Goal: Check status

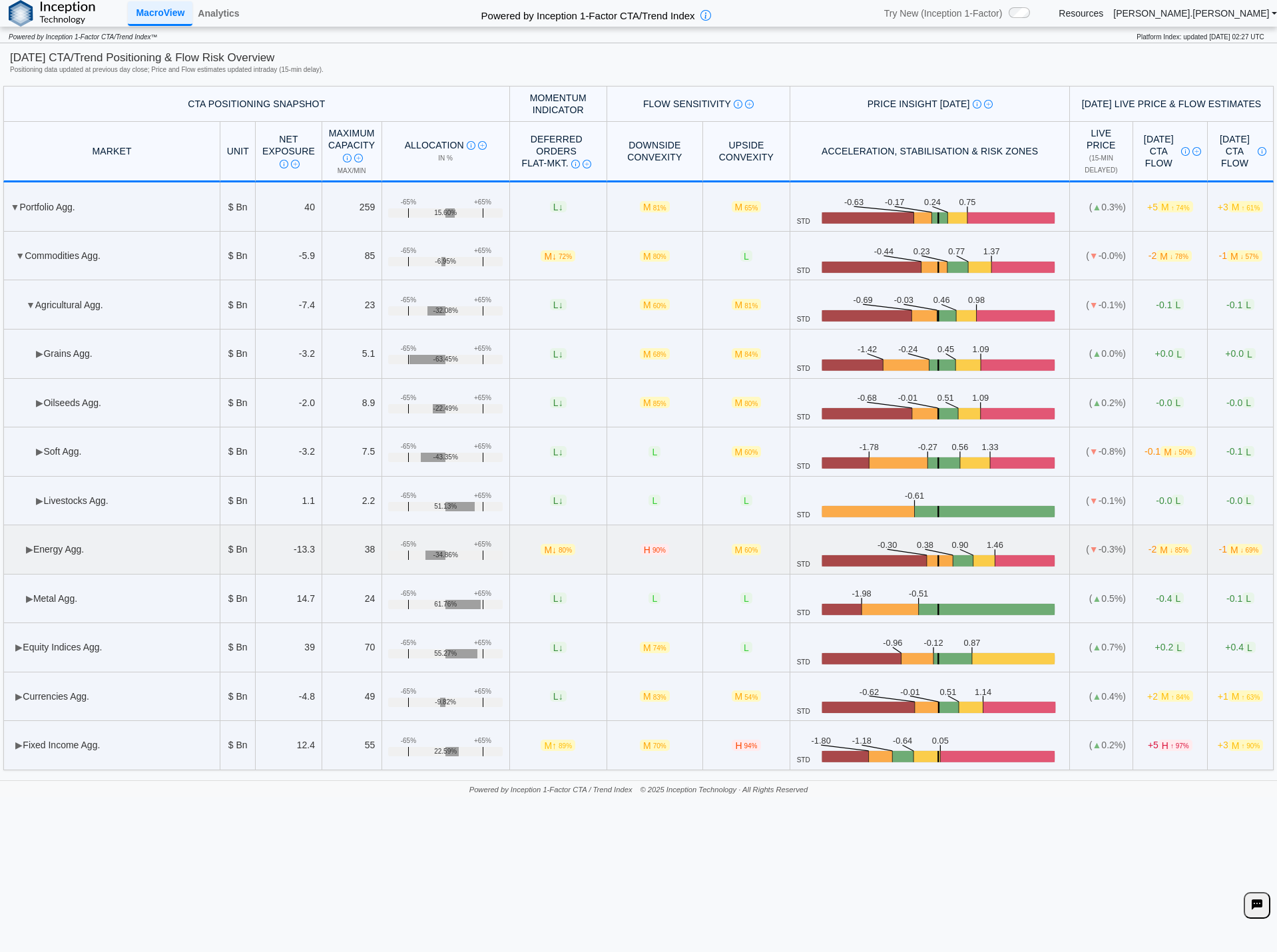
click at [153, 545] on td "▶ Energy Agg." at bounding box center [112, 550] width 217 height 50
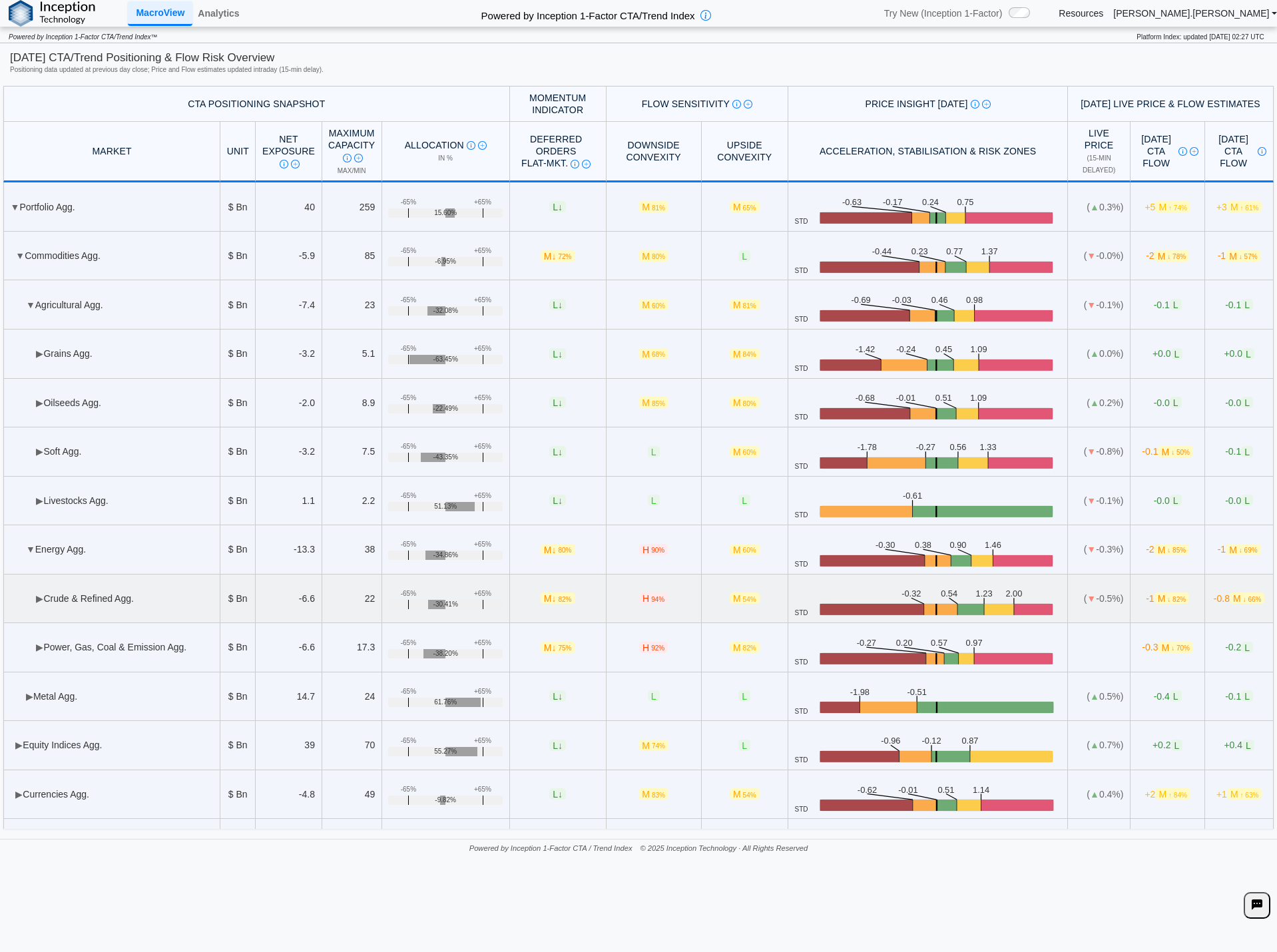
click at [126, 603] on td "▶ Crude & Refined Agg." at bounding box center [112, 599] width 217 height 50
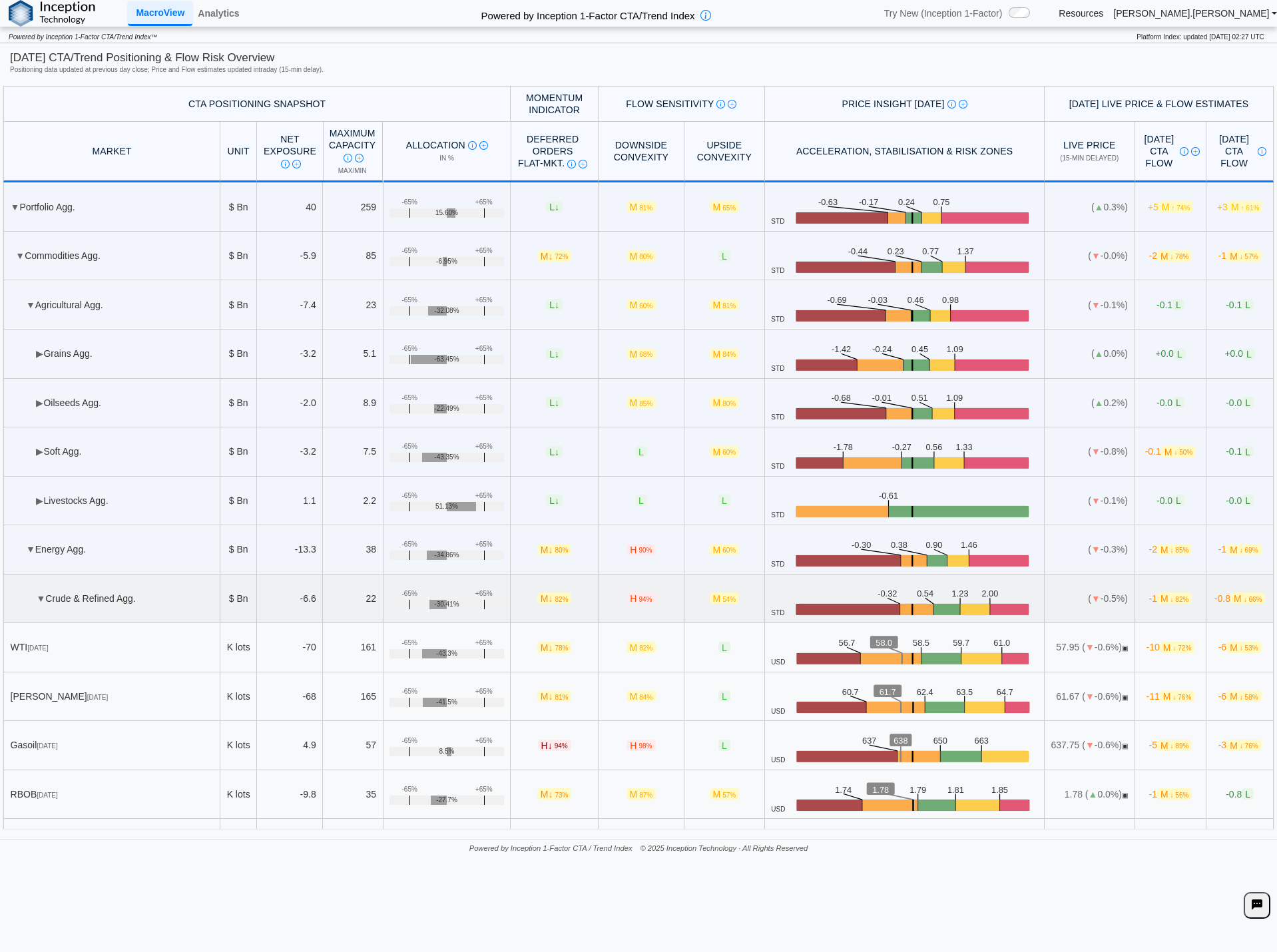
click at [126, 603] on td "▼ Crude & Refined Agg." at bounding box center [112, 599] width 217 height 50
